Goal: Task Accomplishment & Management: Use online tool/utility

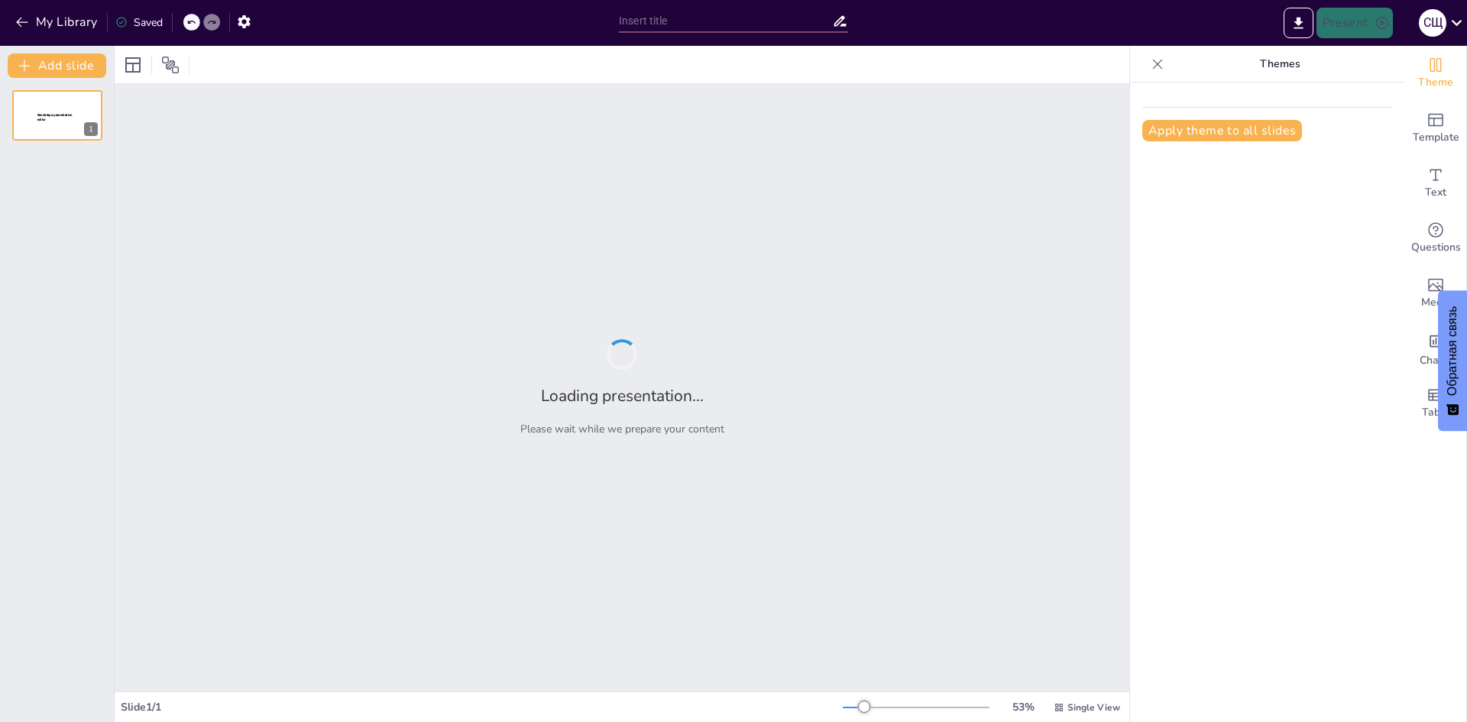
type input "Особенности макетирования и верстки длинных документов"
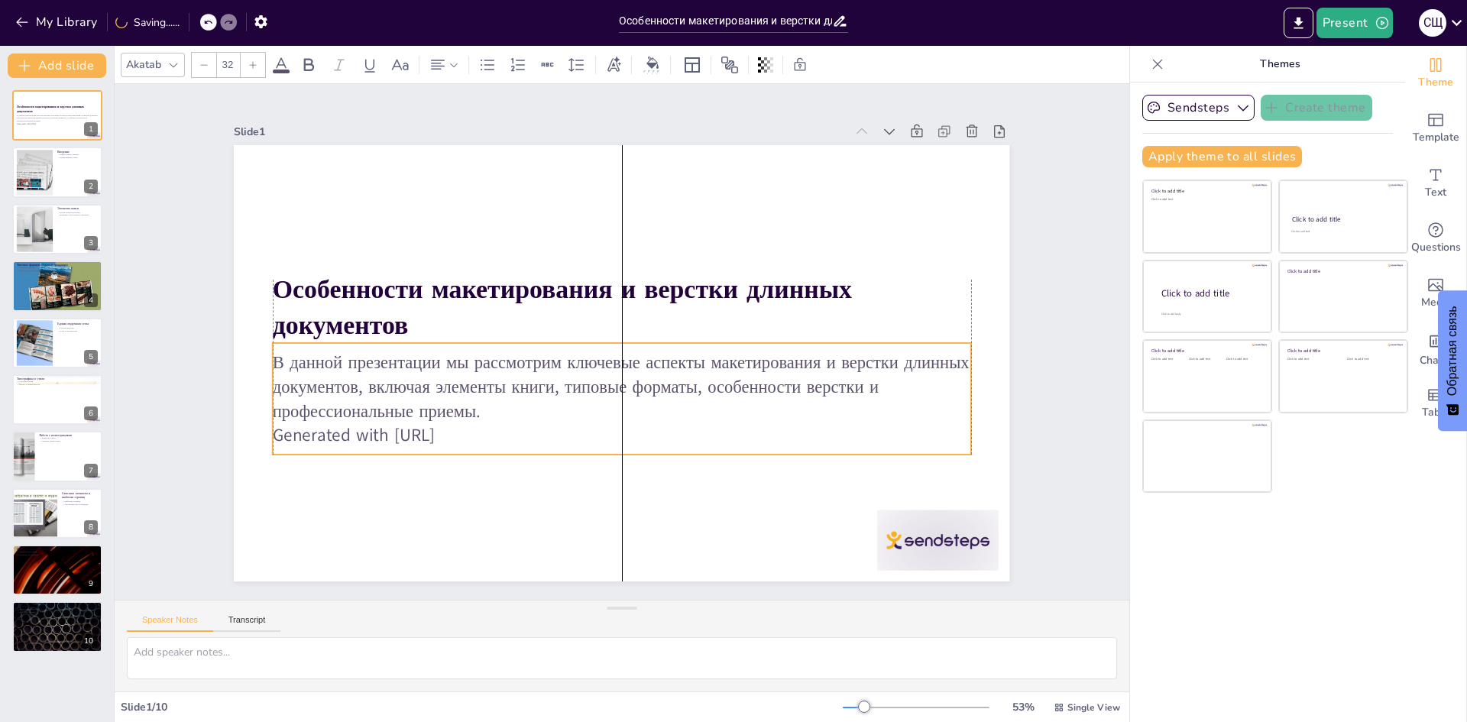
click at [494, 429] on p "Generated with [URL]" at bounding box center [536, 303] width 306 height 647
click at [481, 432] on p "Generated with [URL]" at bounding box center [584, 427] width 648 height 306
click at [468, 431] on p "Generated with [URL]" at bounding box center [541, 388] width 370 height 616
click at [37, 169] on div at bounding box center [34, 172] width 62 height 47
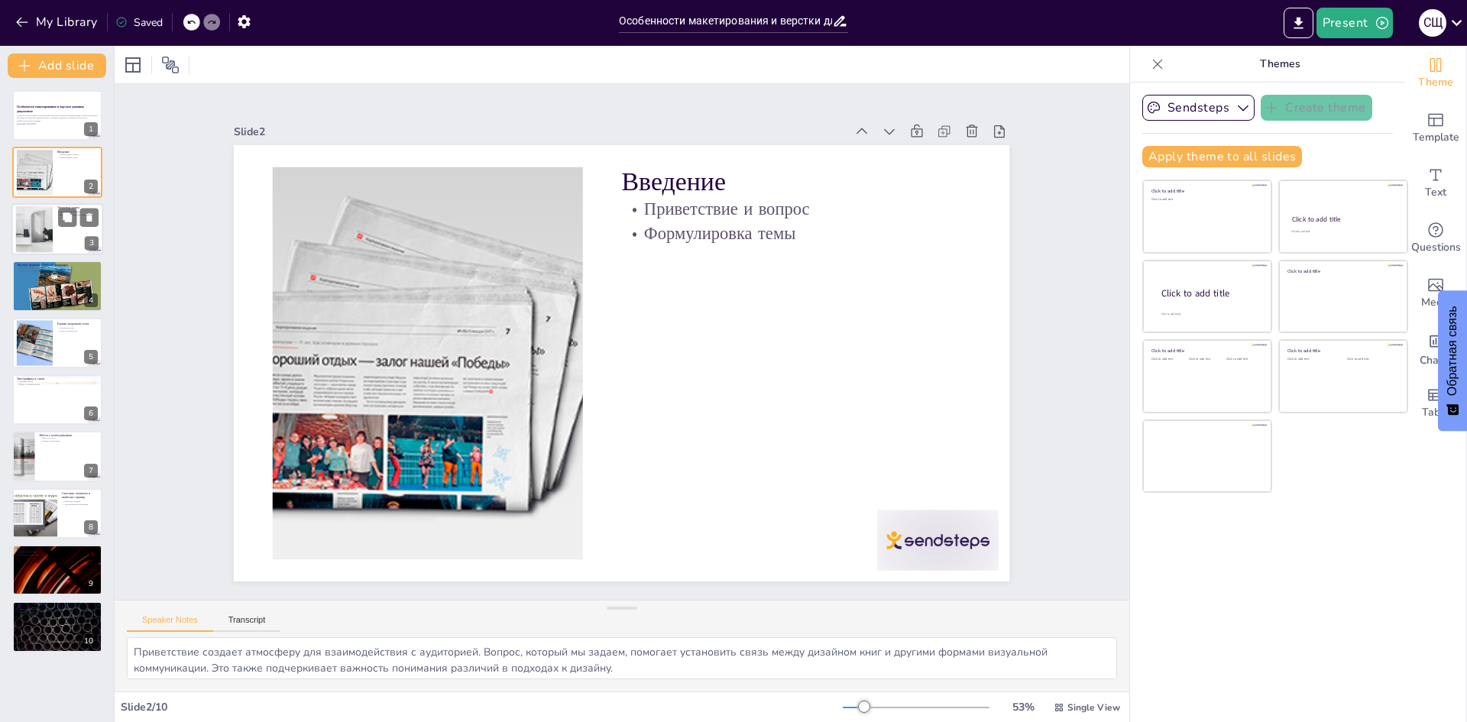
click at [44, 224] on div at bounding box center [34, 228] width 83 height 47
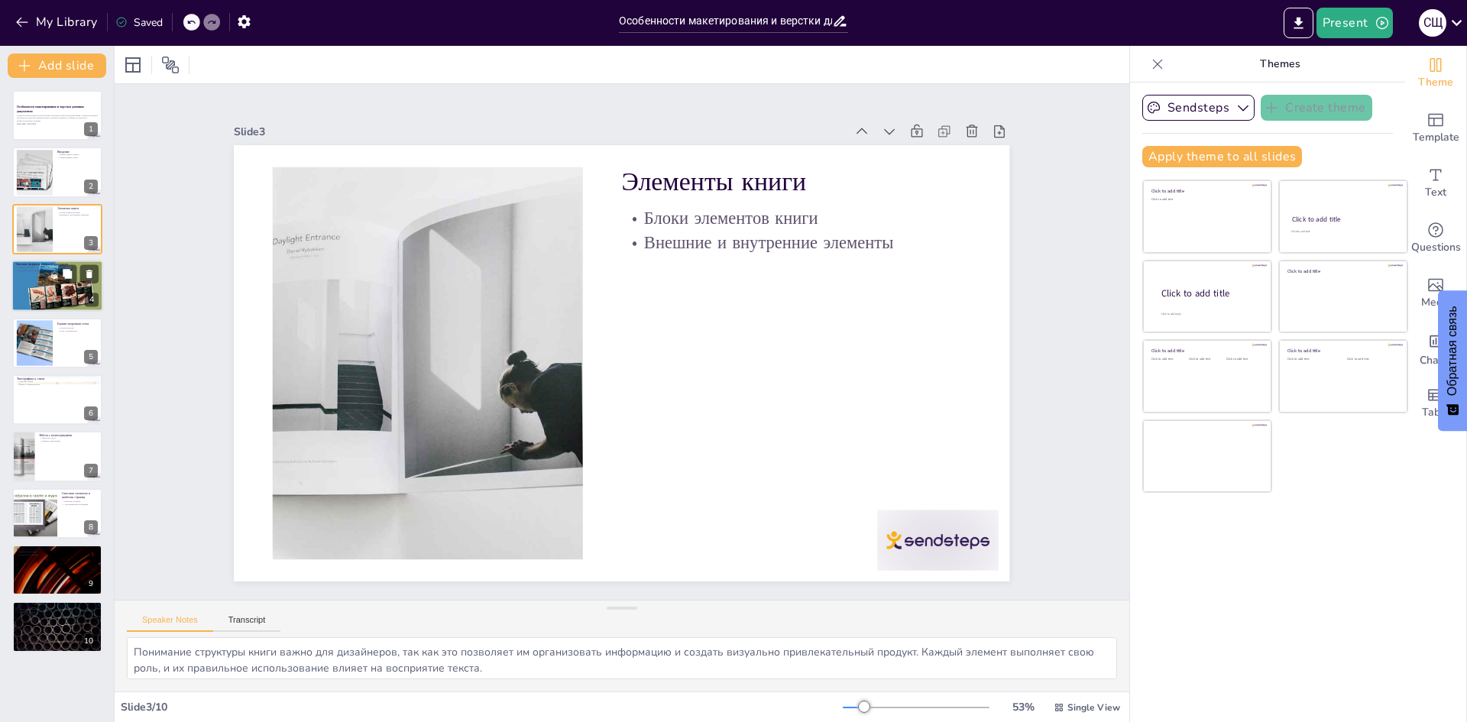
click at [36, 273] on div at bounding box center [57, 286] width 92 height 65
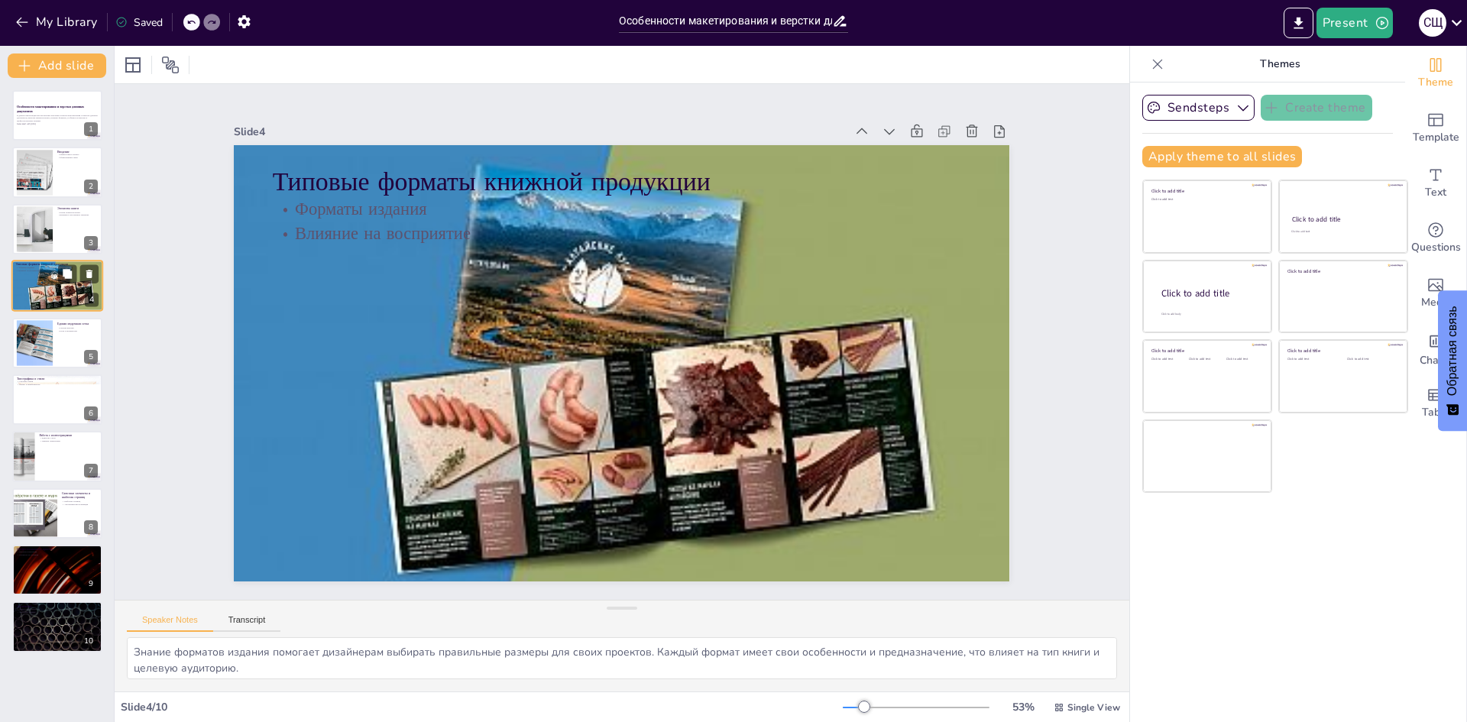
click at [39, 309] on div at bounding box center [57, 286] width 92 height 65
click at [34, 347] on div at bounding box center [35, 342] width 66 height 47
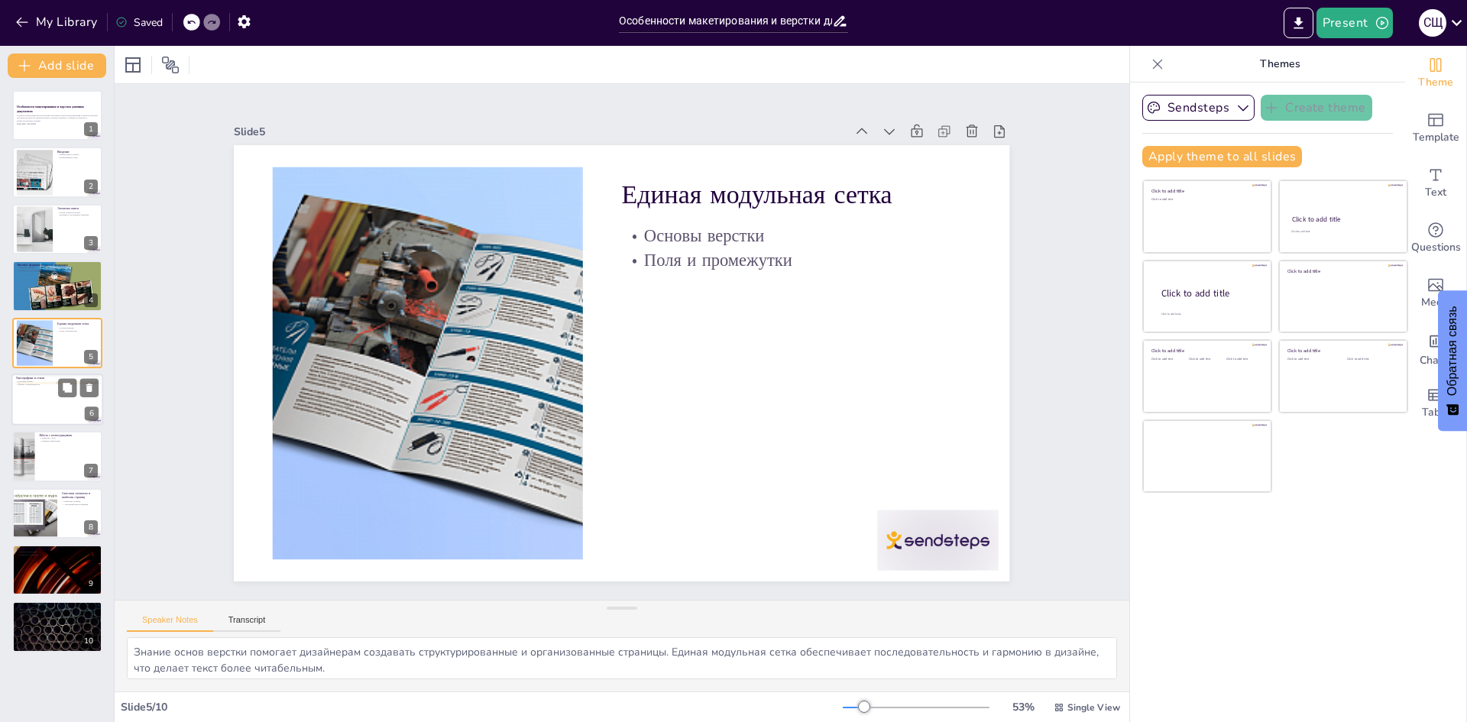
click at [32, 393] on div at bounding box center [57, 400] width 92 height 52
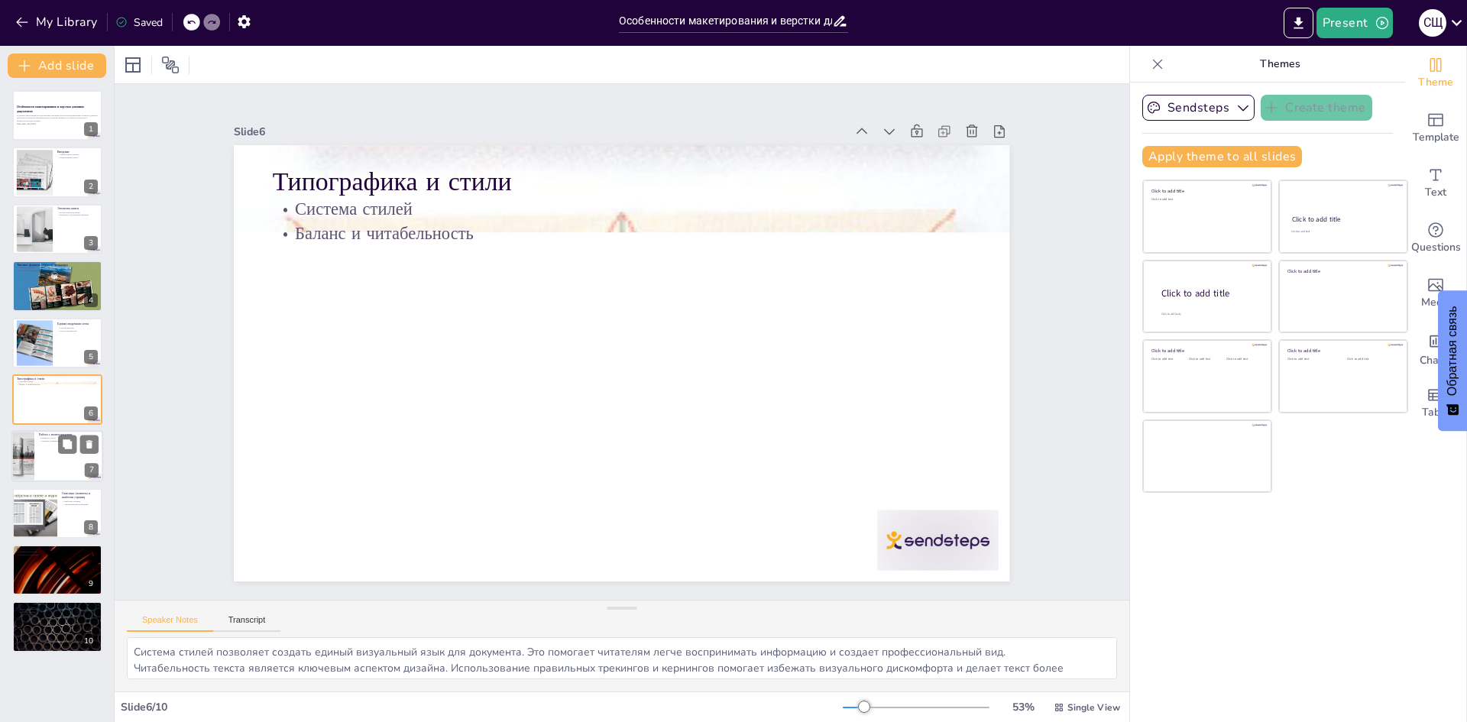
click at [29, 438] on div at bounding box center [22, 457] width 73 height 52
type textarea "Единство стиля иллюстраций помогает создать гармоничный и профессиональный вид …"
